Goal: Task Accomplishment & Management: Manage account settings

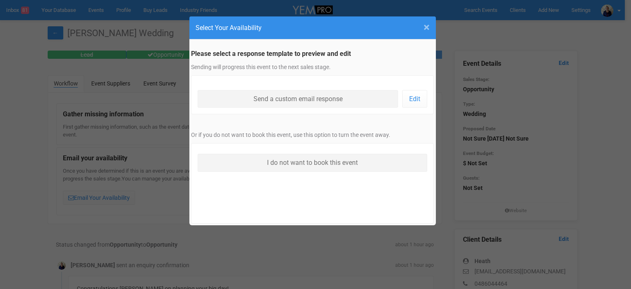
click at [424, 28] on span "×" at bounding box center [427, 28] width 6 height 14
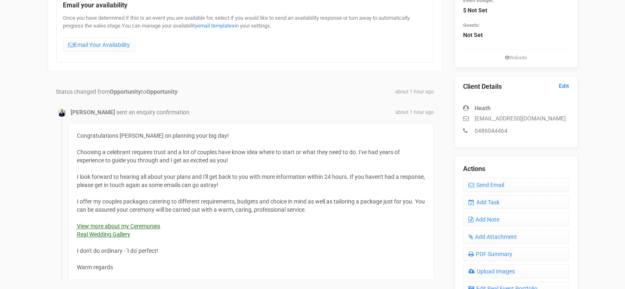
scroll to position [205, 0]
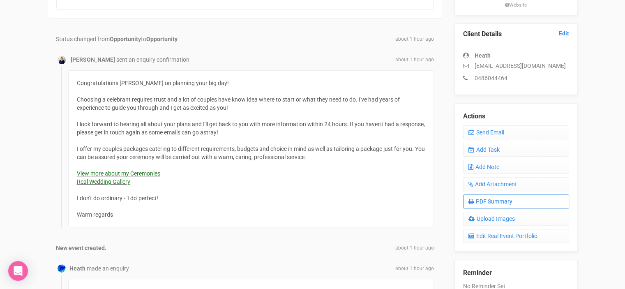
click at [498, 198] on link "PDF Summary" at bounding box center [516, 201] width 106 height 14
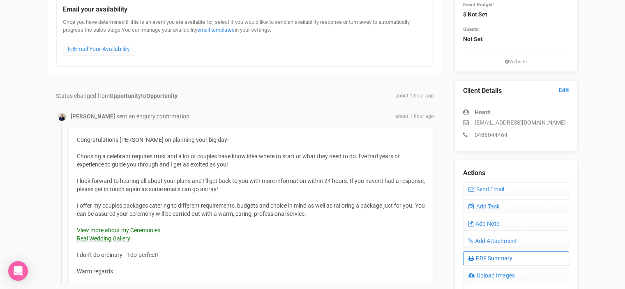
scroll to position [0, 0]
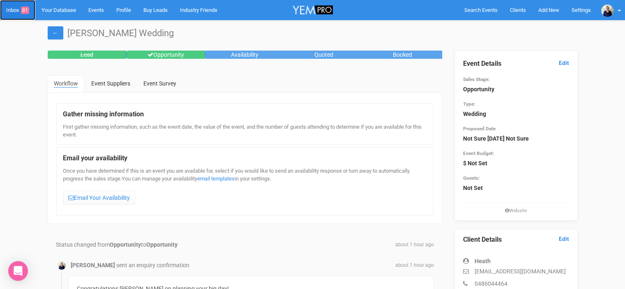
click at [13, 11] on link "Inbox 81" at bounding box center [17, 10] width 35 height 20
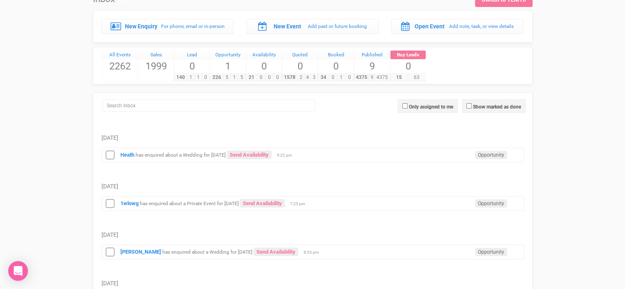
scroll to position [82, 0]
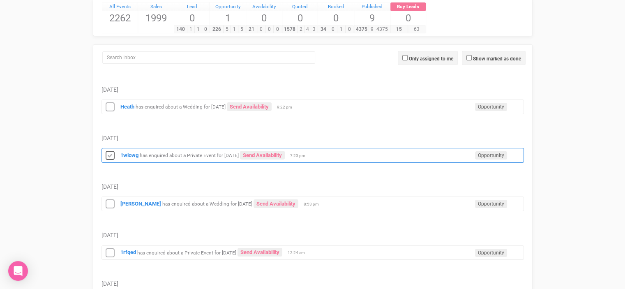
click at [111, 154] on icon at bounding box center [110, 155] width 12 height 11
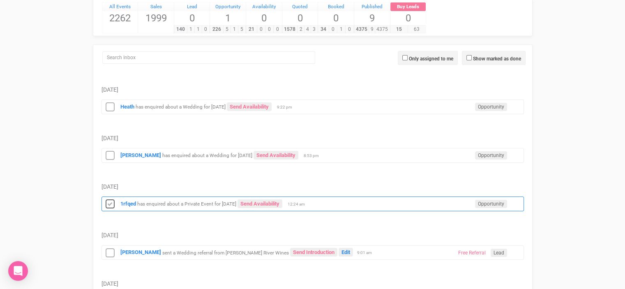
click at [114, 202] on icon at bounding box center [110, 204] width 12 height 11
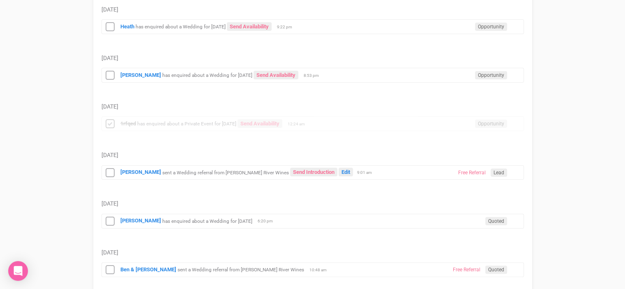
scroll to position [164, 0]
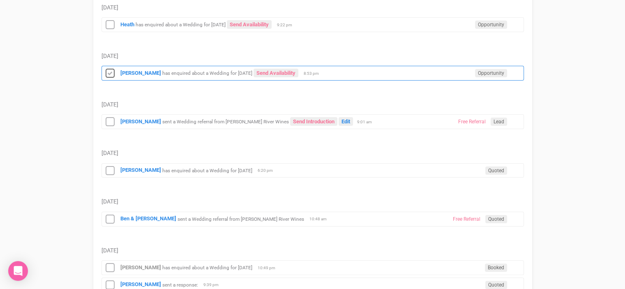
click at [111, 71] on icon at bounding box center [110, 73] width 12 height 11
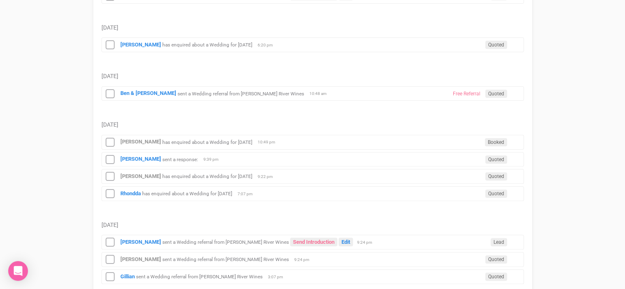
scroll to position [247, 0]
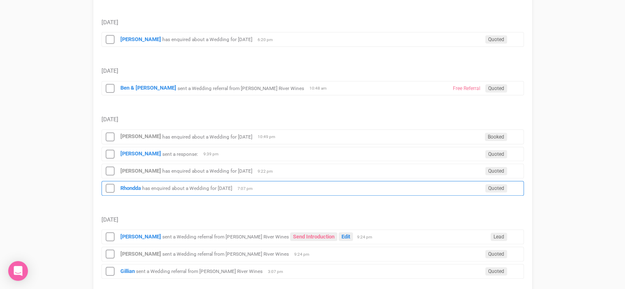
click at [197, 188] on small "has enquired about a Wedding for [DATE]" at bounding box center [187, 188] width 90 height 6
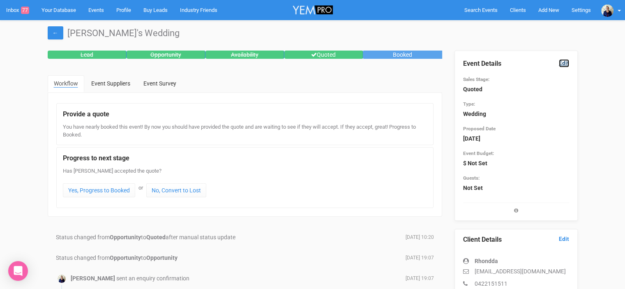
click at [565, 63] on link "Edit" at bounding box center [564, 63] width 10 height 8
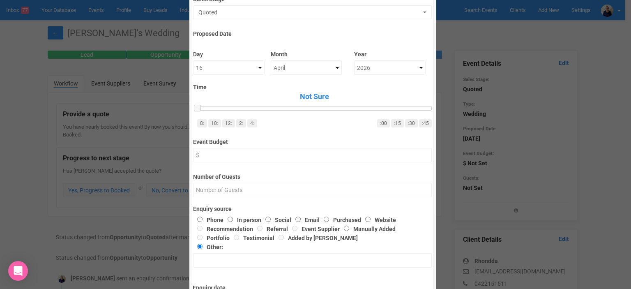
scroll to position [56, 0]
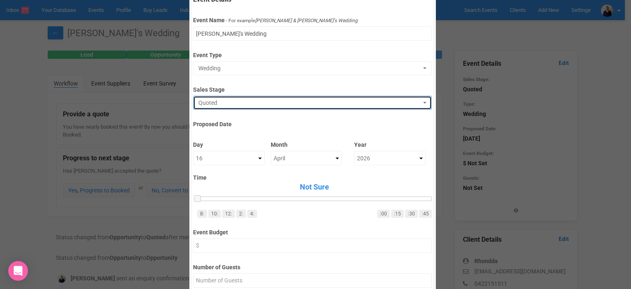
click at [226, 105] on span "Quoted" at bounding box center [309, 103] width 223 height 8
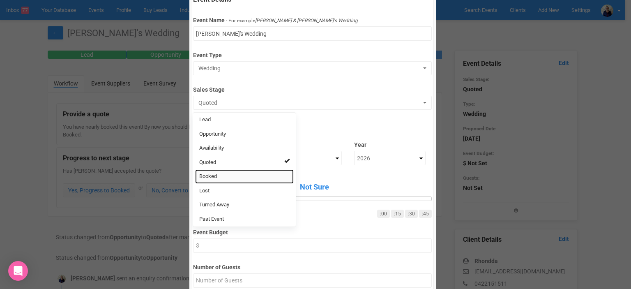
click at [210, 173] on span "Booked" at bounding box center [208, 177] width 18 height 8
select select "2"
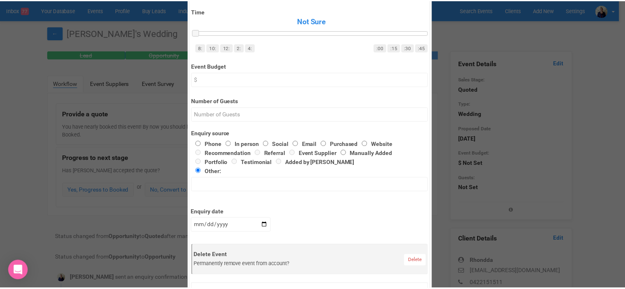
scroll to position [262, 0]
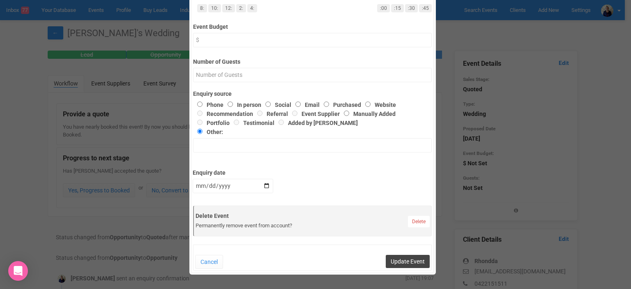
click at [399, 263] on button "Update Event" at bounding box center [408, 261] width 44 height 13
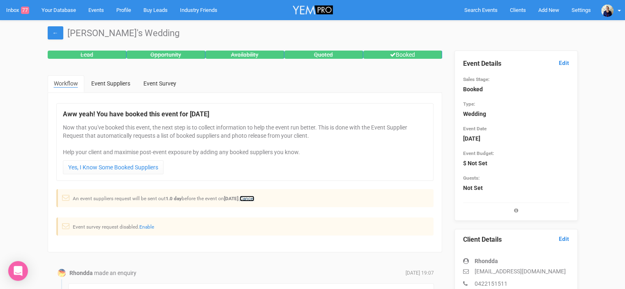
click at [254, 196] on link "Cancel" at bounding box center [247, 199] width 15 height 6
click at [16, 9] on link "Inbox 77" at bounding box center [17, 10] width 35 height 20
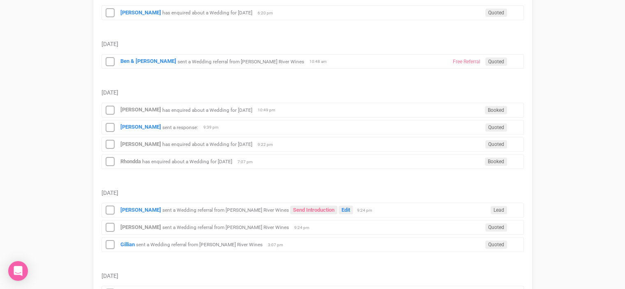
scroll to position [288, 0]
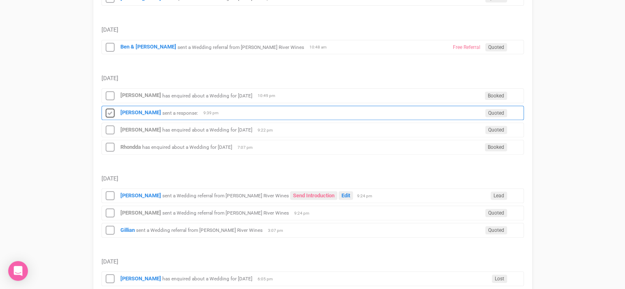
click at [108, 108] on icon at bounding box center [110, 113] width 12 height 11
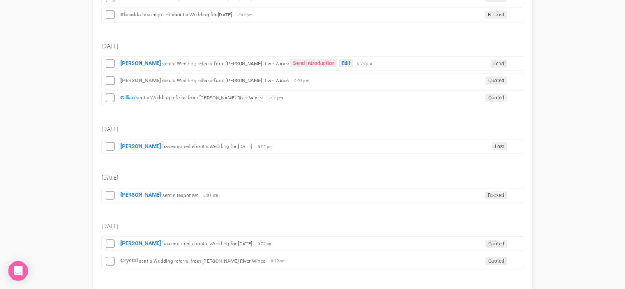
scroll to position [411, 0]
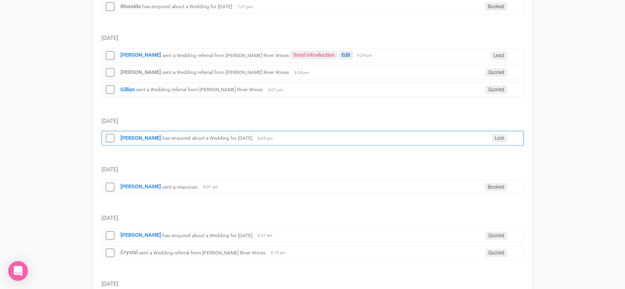
click at [208, 135] on small "has enquired about a Wedding for [DATE]" at bounding box center [207, 138] width 90 height 6
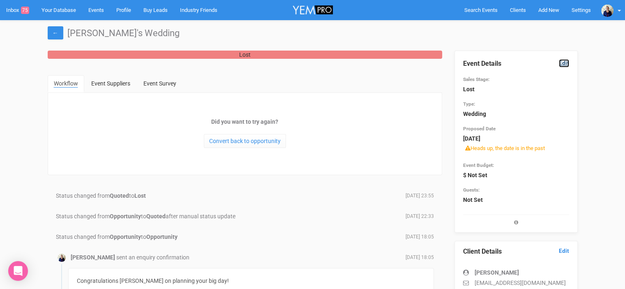
click at [564, 63] on link "Edit" at bounding box center [564, 63] width 10 height 8
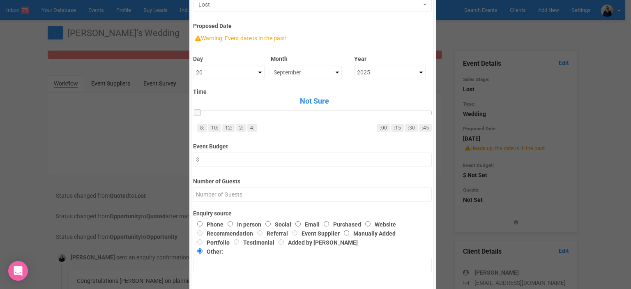
scroll to position [164, 0]
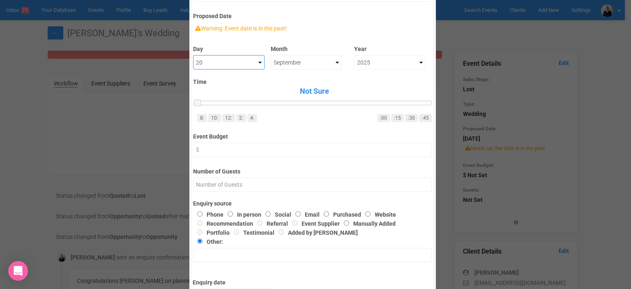
click at [257, 62] on select "Not Sure 1 2 3 4 5 6 7 8 9 10 11 12 13 14 15 16 17 18 19 20 21 22 23 24 25 26 2…" at bounding box center [228, 62] width 71 height 14
select select "18"
click at [193, 55] on select "Not Sure 1 2 3 4 5 6 7 8 9 10 11 12 13 14 15 16 17 18 19 20 21 22 23 24 25 26 2…" at bounding box center [228, 62] width 71 height 14
click at [320, 60] on select "Not Sure January February March April May June July August September October No…" at bounding box center [306, 62] width 71 height 14
select select "October"
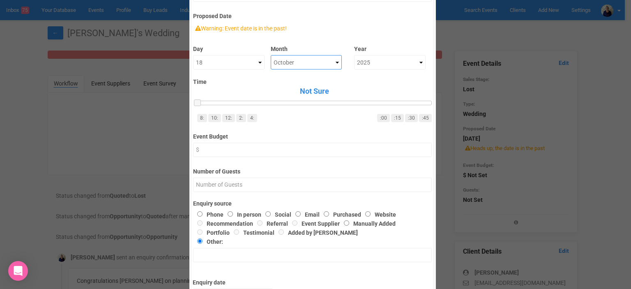
click at [271, 55] on select "Not Sure January February March April May June July August September October No…" at bounding box center [306, 62] width 71 height 14
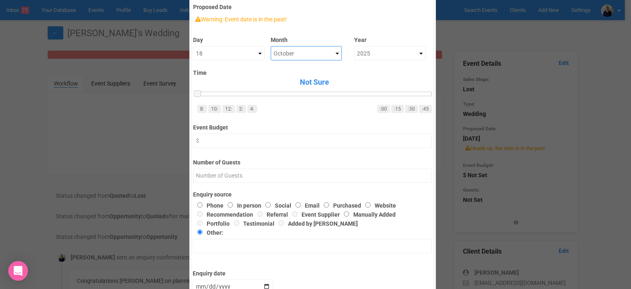
scroll to position [41, 0]
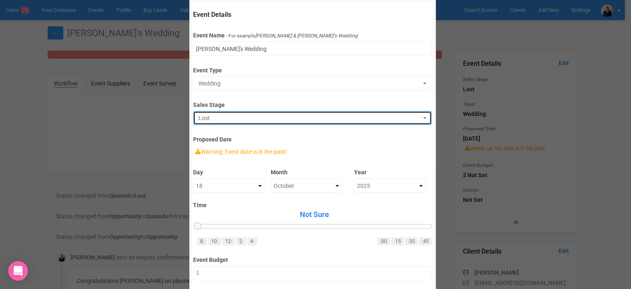
click at [203, 115] on span "Lost" at bounding box center [309, 118] width 223 height 8
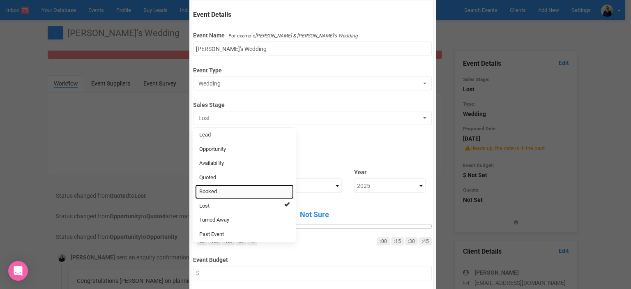
click at [220, 192] on link "Booked" at bounding box center [244, 191] width 99 height 14
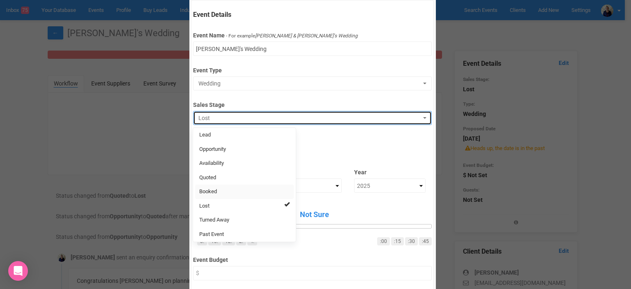
select select "2"
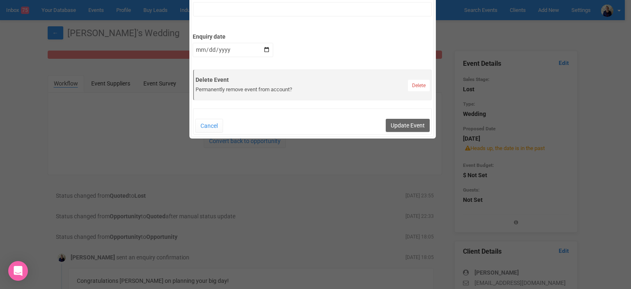
scroll to position [411, 0]
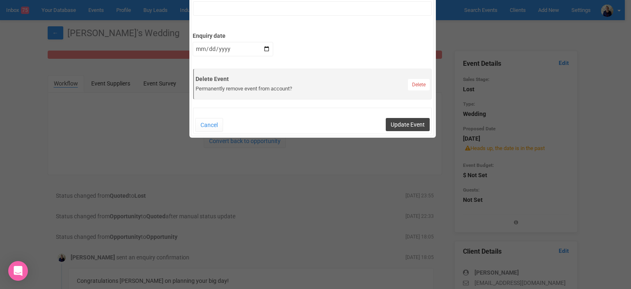
click at [412, 123] on button "Update Event" at bounding box center [408, 124] width 44 height 13
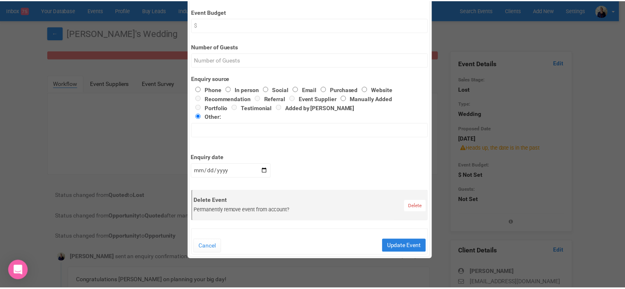
scroll to position [329, 0]
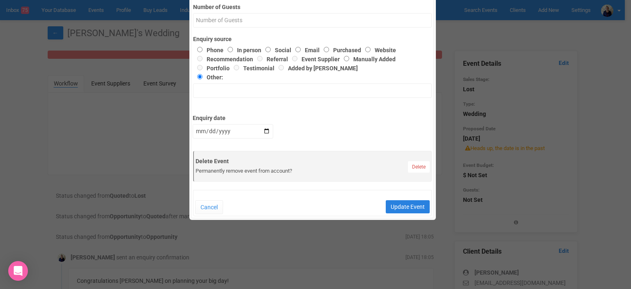
click at [403, 203] on button "Update Event" at bounding box center [408, 206] width 44 height 13
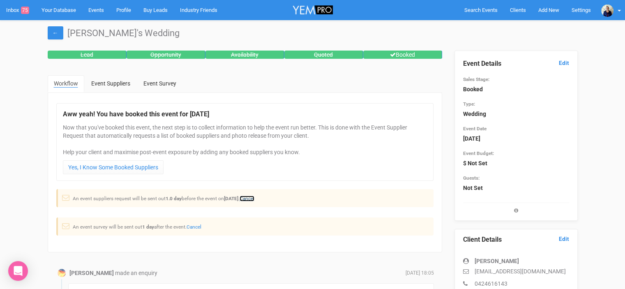
click at [254, 198] on link "Cancel" at bounding box center [247, 199] width 15 height 6
click at [13, 9] on link "Inbox 75" at bounding box center [17, 10] width 35 height 20
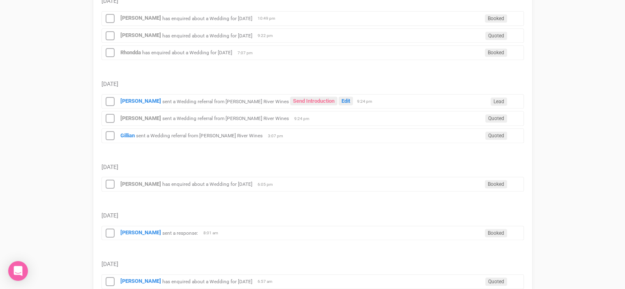
scroll to position [370, 0]
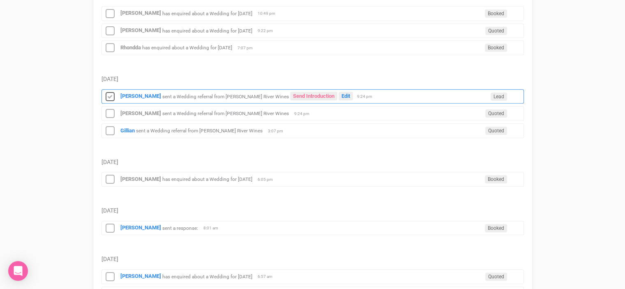
click at [112, 93] on icon at bounding box center [110, 97] width 12 height 11
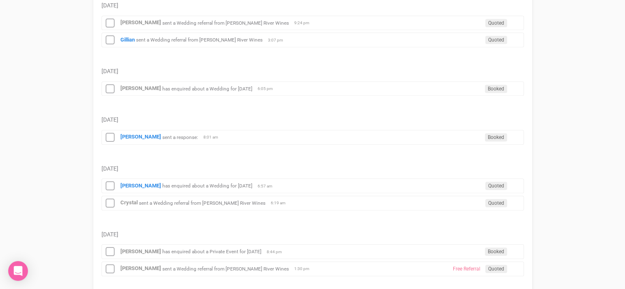
scroll to position [452, 0]
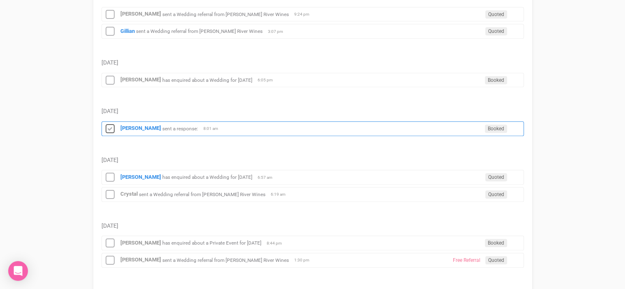
click at [108, 125] on icon at bounding box center [110, 129] width 12 height 11
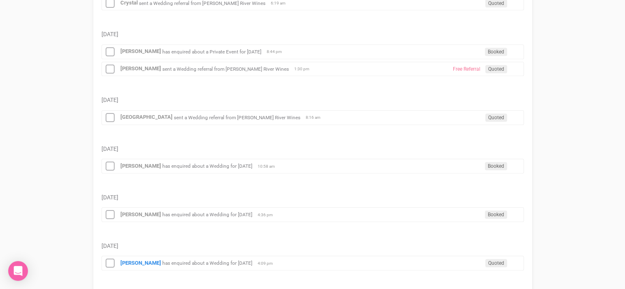
scroll to position [616, 0]
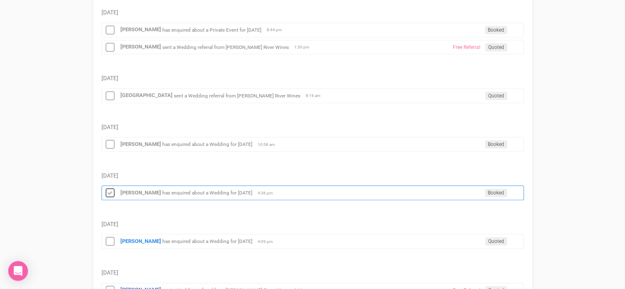
click at [111, 188] on icon at bounding box center [110, 193] width 12 height 11
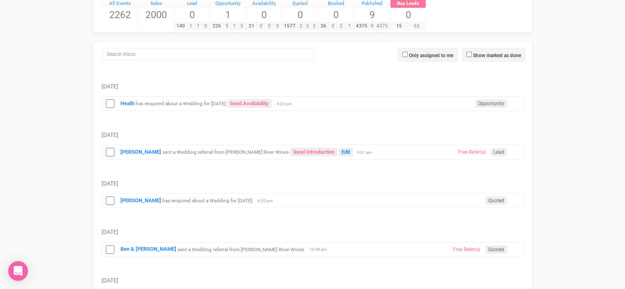
scroll to position [0, 0]
